Goal: Check status: Check status

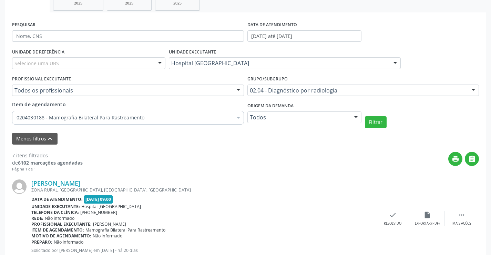
scroll to position [111, 0]
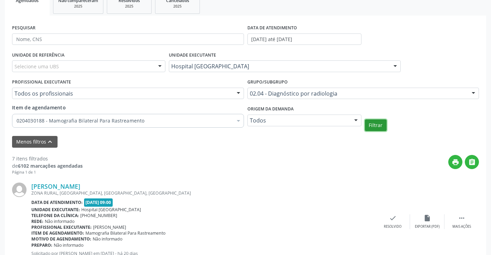
click at [376, 124] on button "Filtrar" at bounding box center [376, 125] width 22 height 12
click at [322, 39] on input "[DATE] até [DATE]" at bounding box center [304, 39] width 114 height 12
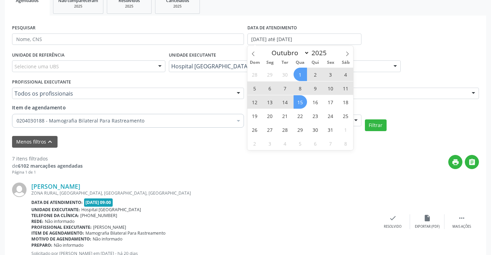
click at [299, 75] on span "1" at bounding box center [300, 74] width 13 height 13
type input "01/10/2025"
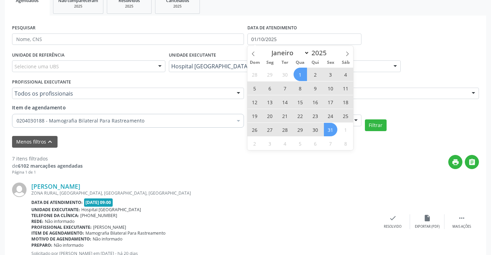
click at [328, 132] on span "31" at bounding box center [330, 129] width 13 height 13
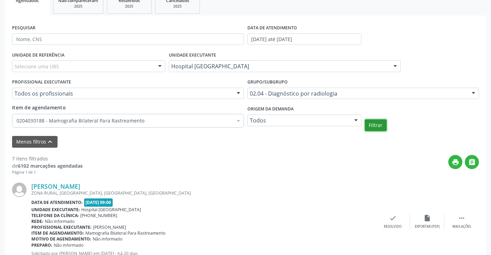
click at [376, 123] on button "Filtrar" at bounding box center [376, 125] width 22 height 12
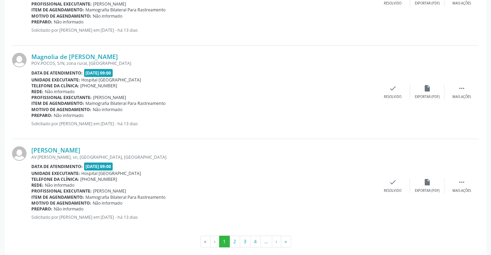
scroll to position [1464, 0]
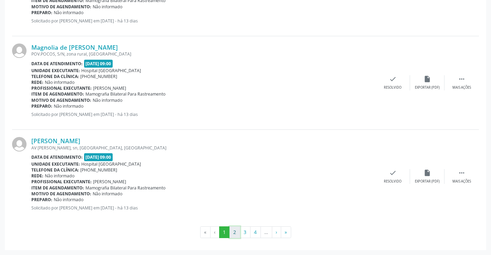
click at [234, 233] on button "2" at bounding box center [235, 232] width 11 height 12
click at [284, 233] on button "»" at bounding box center [286, 232] width 10 height 12
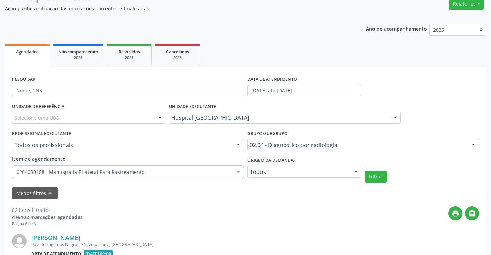
scroll to position [716, 0]
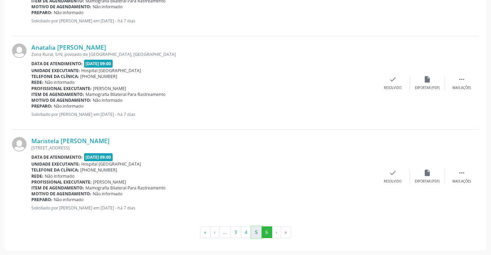
click at [257, 234] on button "5" at bounding box center [256, 232] width 11 height 12
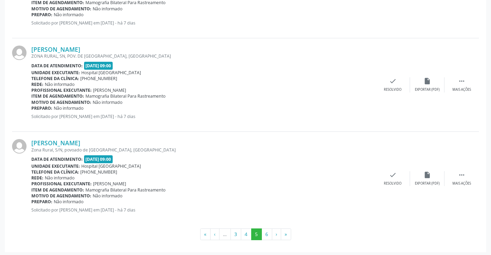
scroll to position [1464, 0]
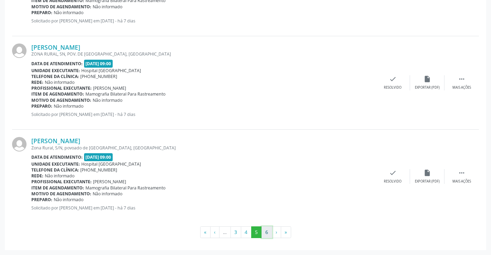
click at [268, 233] on button "6" at bounding box center [267, 232] width 11 height 12
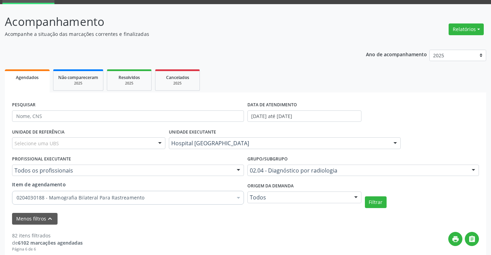
scroll to position [0, 0]
